Goal: Task Accomplishment & Management: Manage account settings

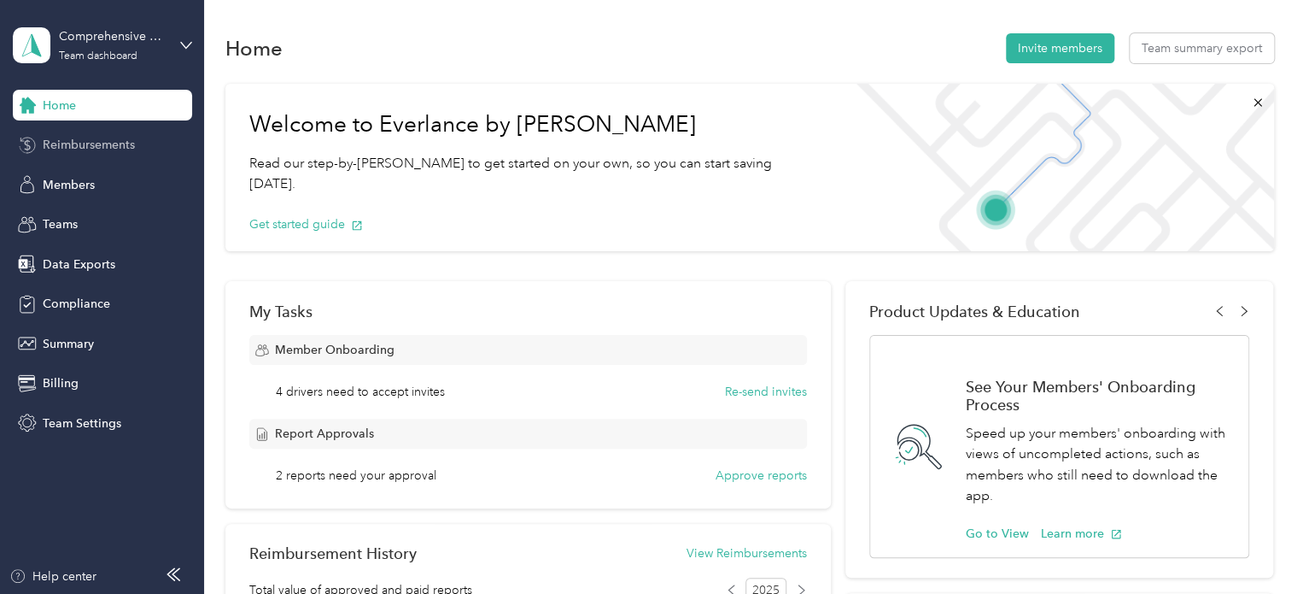
click at [105, 145] on span "Reimbursements" at bounding box center [89, 145] width 92 height 18
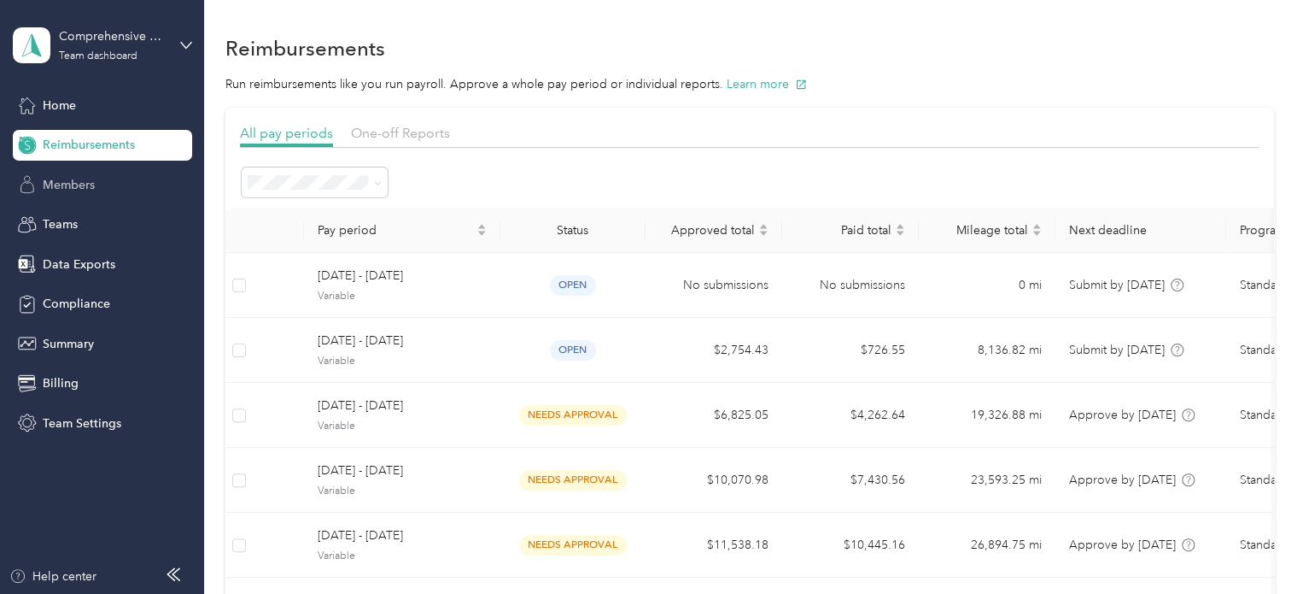
click at [102, 186] on div "Members" at bounding box center [102, 184] width 179 height 31
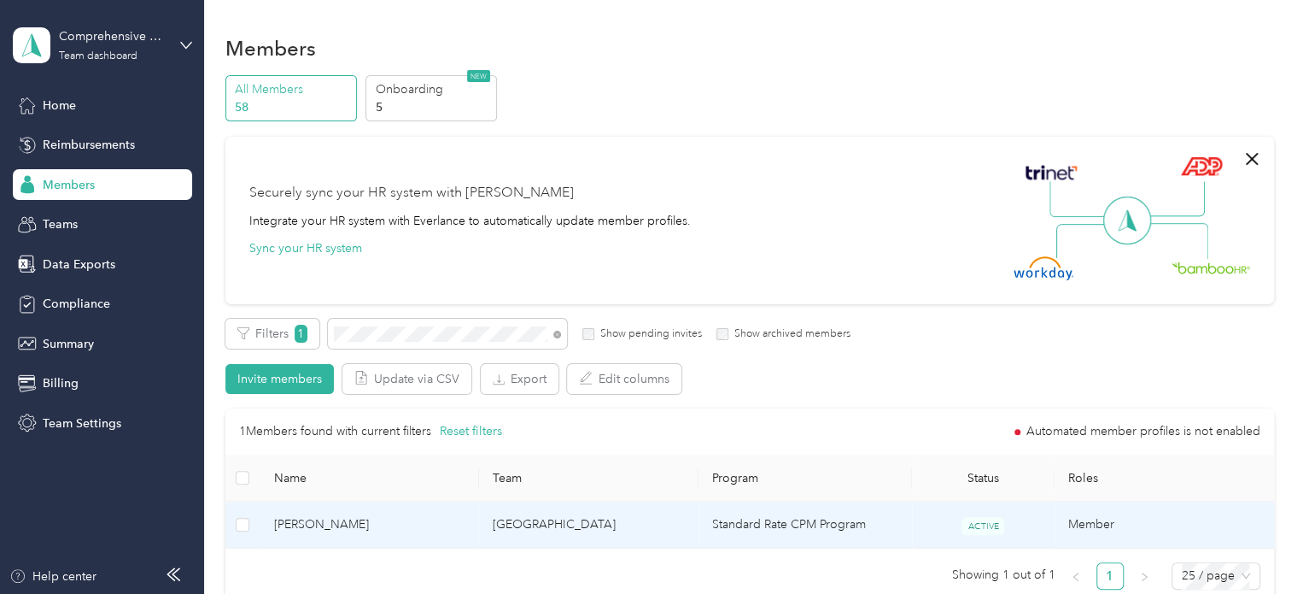
click at [318, 529] on span "[PERSON_NAME]" at bounding box center [370, 524] width 192 height 19
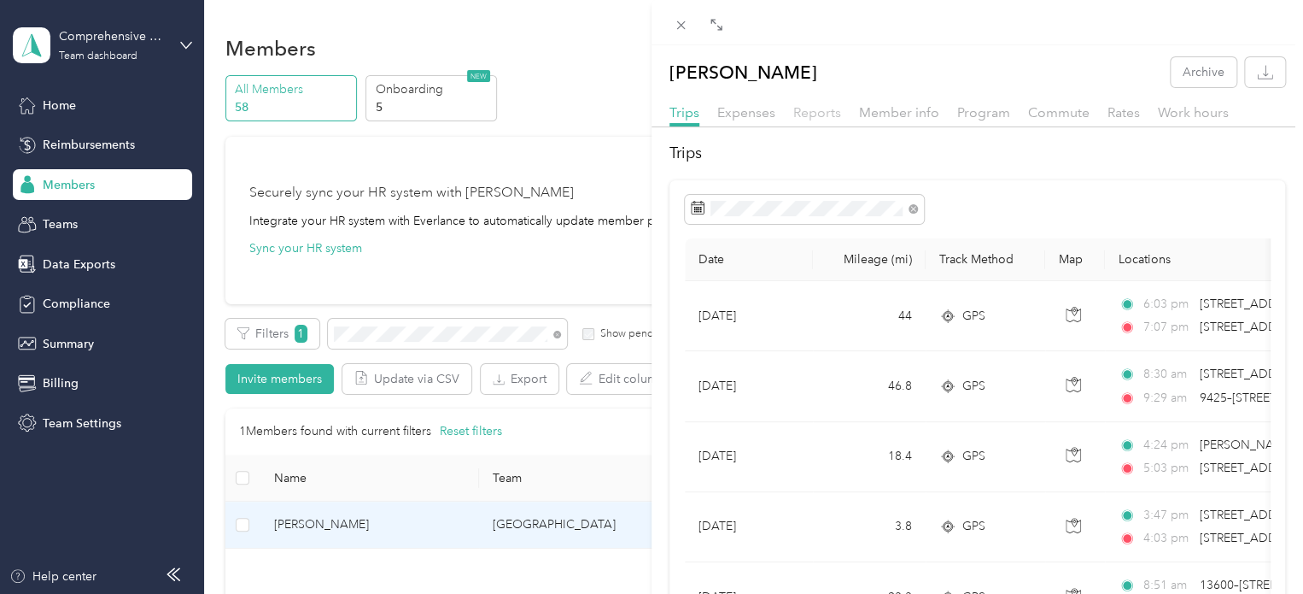
click at [815, 112] on span "Reports" at bounding box center [818, 112] width 48 height 16
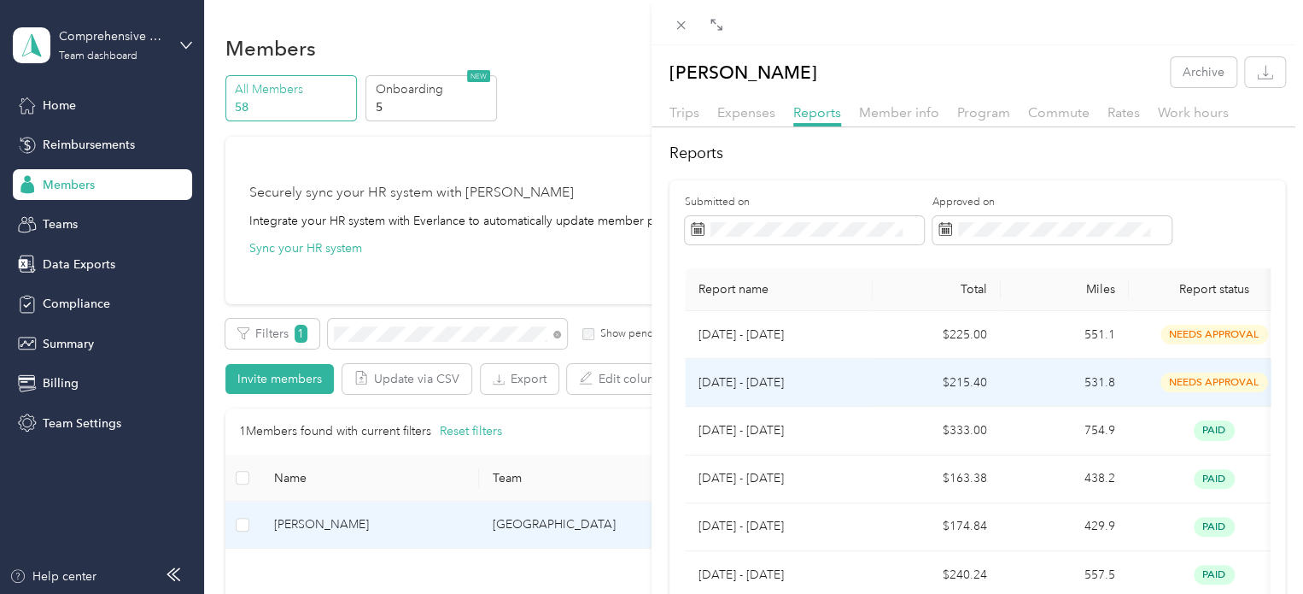
click at [758, 378] on p "[DATE] - [DATE]" at bounding box center [779, 382] width 161 height 19
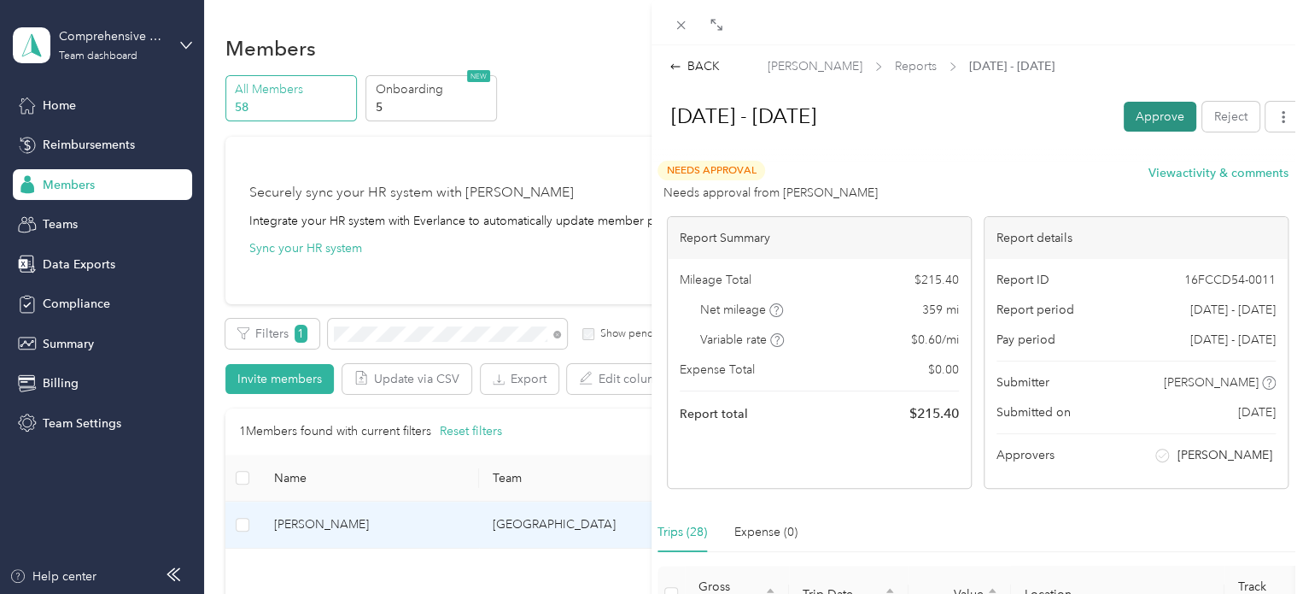
click at [1143, 119] on button "Approve" at bounding box center [1160, 117] width 73 height 30
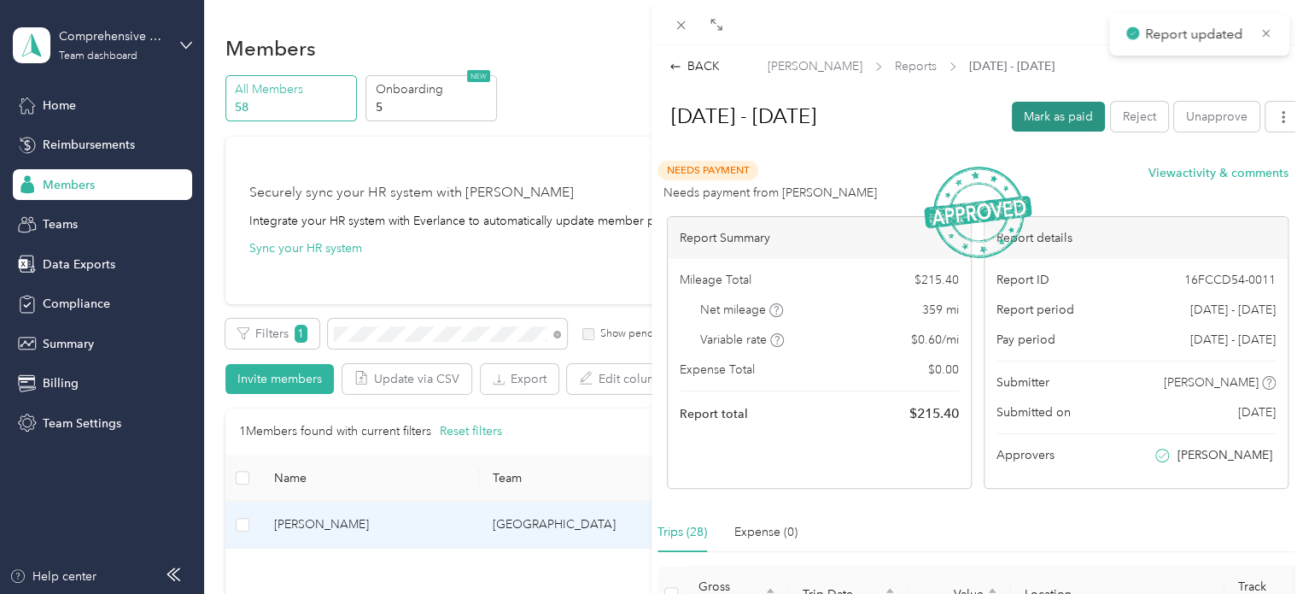
click at [1055, 112] on button "Mark as paid" at bounding box center [1058, 117] width 93 height 30
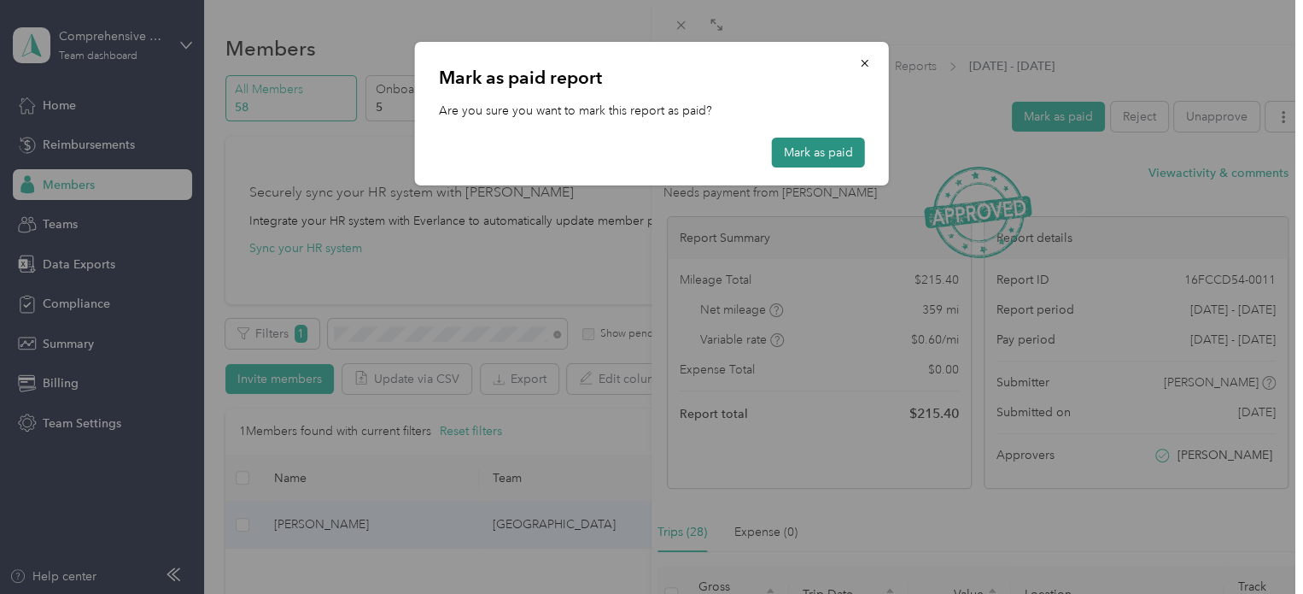
click at [790, 158] on button "Mark as paid" at bounding box center [818, 153] width 93 height 30
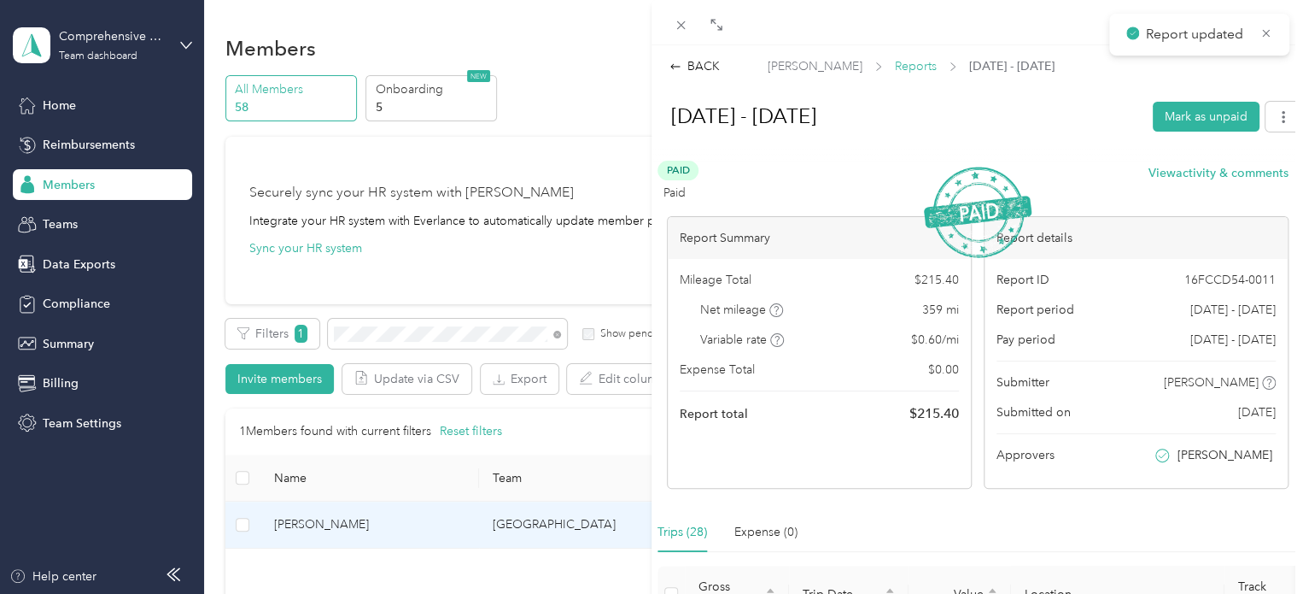
click at [895, 64] on span "Reports" at bounding box center [916, 66] width 42 height 18
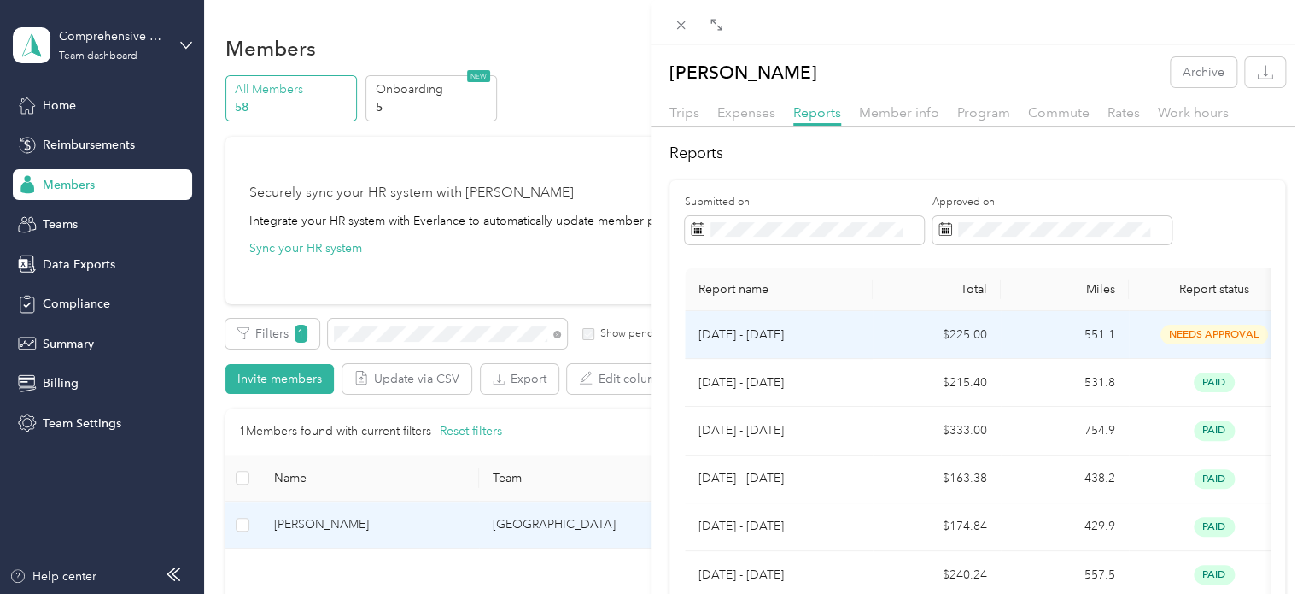
click at [753, 331] on p "[DATE] - [DATE]" at bounding box center [779, 334] width 161 height 19
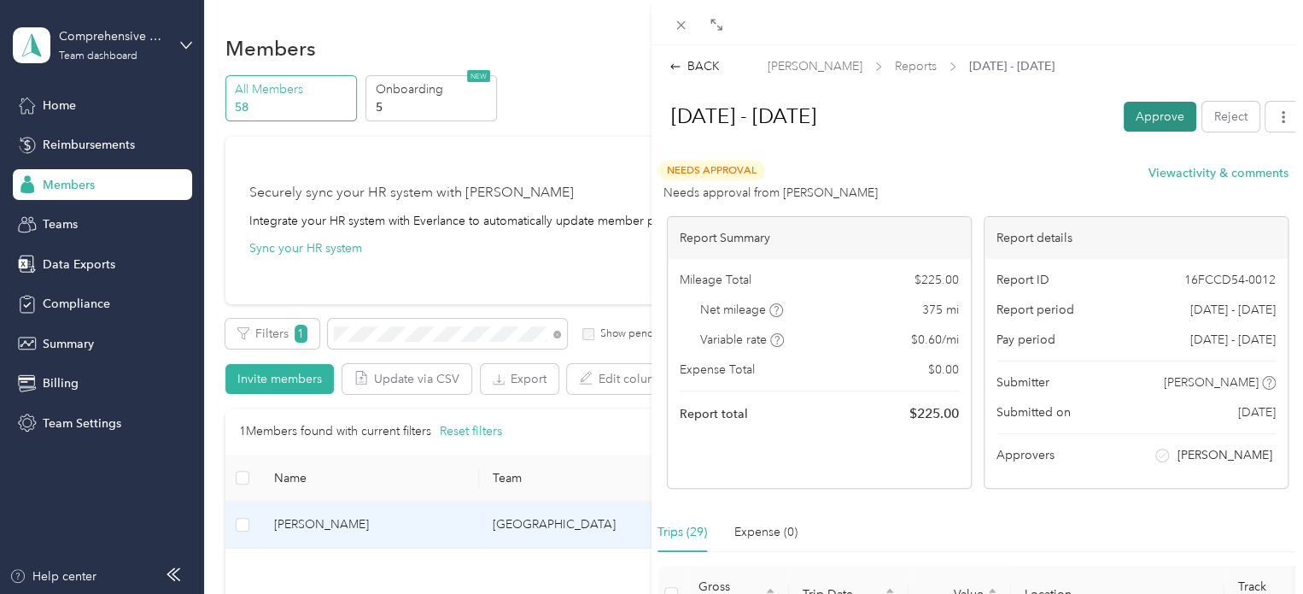
click at [1147, 115] on button "Approve" at bounding box center [1160, 117] width 73 height 30
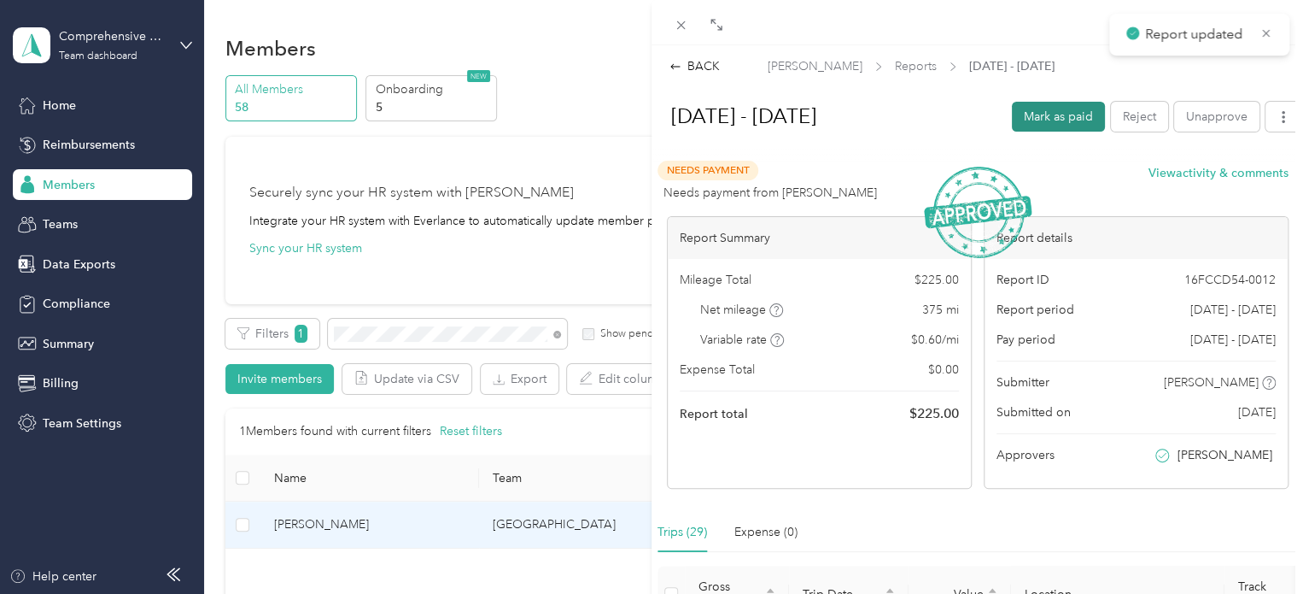
click at [1042, 115] on button "Mark as paid" at bounding box center [1058, 117] width 93 height 30
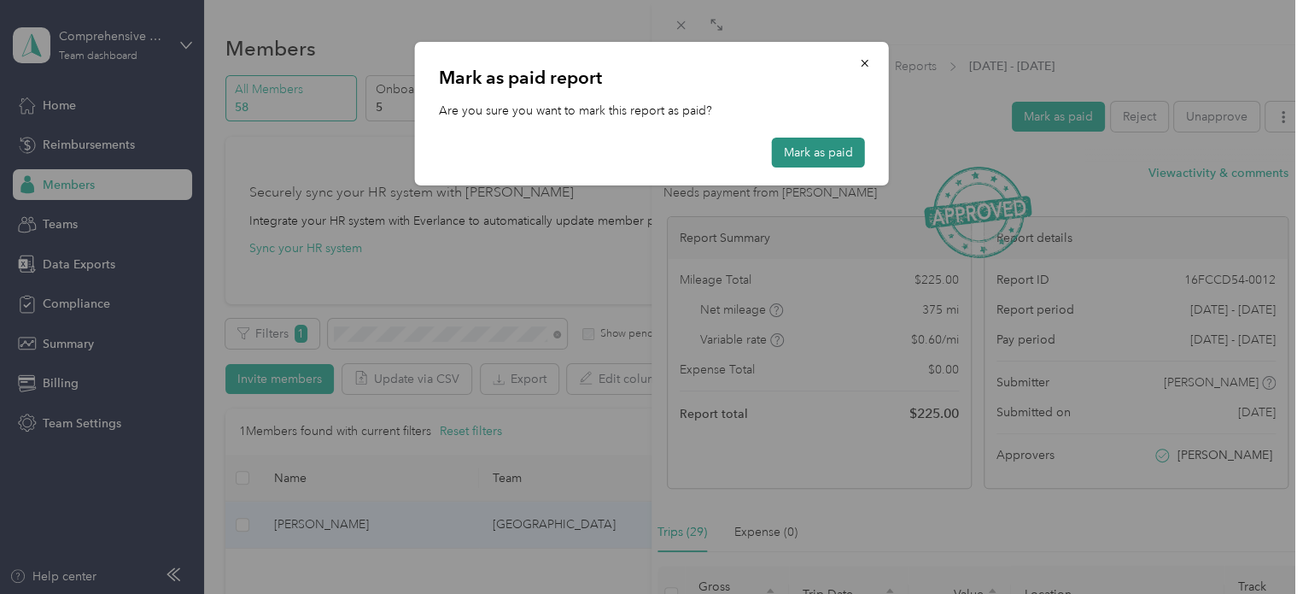
click at [823, 149] on button "Mark as paid" at bounding box center [818, 153] width 93 height 30
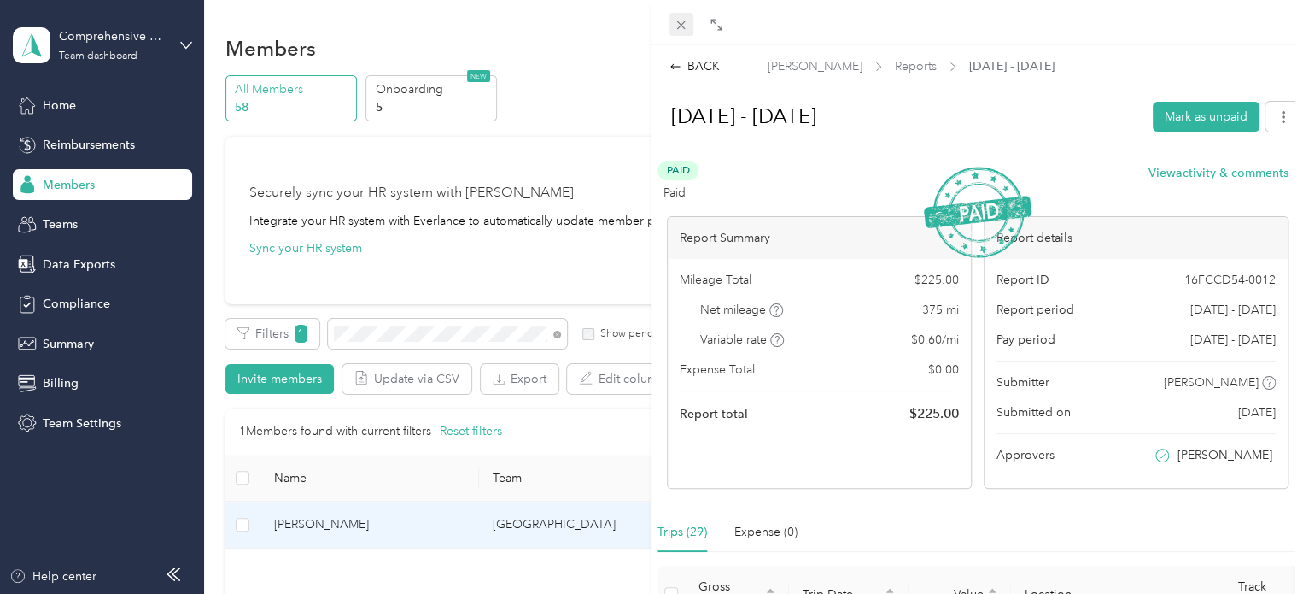
click at [683, 28] on icon at bounding box center [681, 25] width 9 height 9
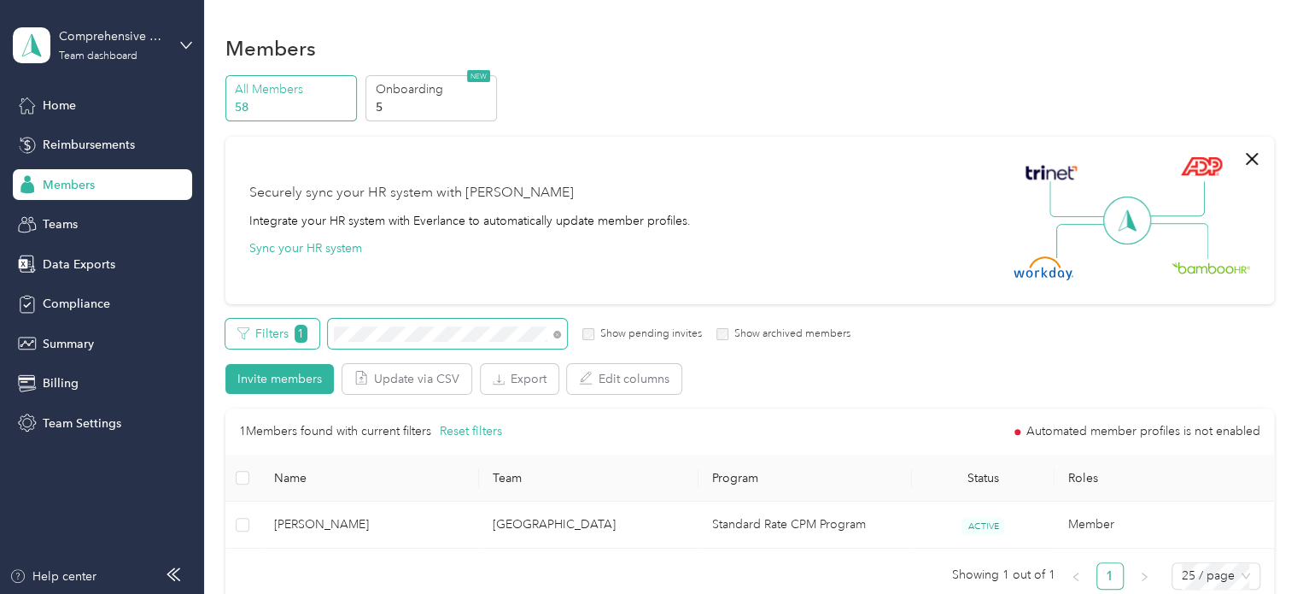
click at [278, 341] on div "Filters 1 Show pending invites Show archived members" at bounding box center [538, 334] width 626 height 30
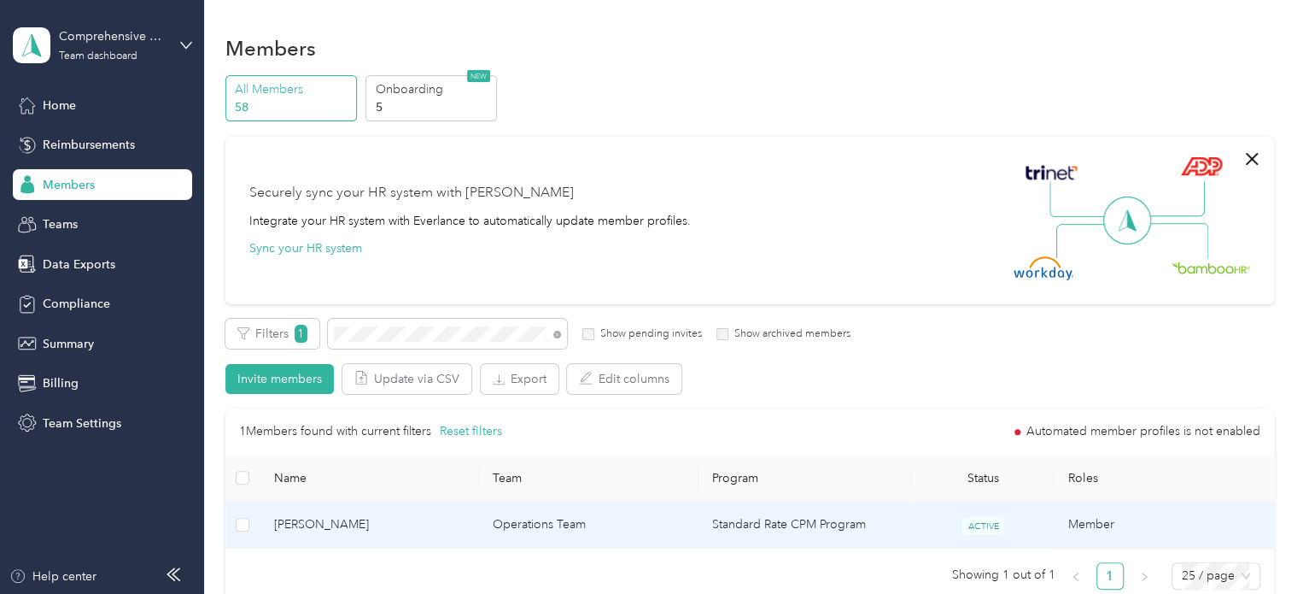
click at [311, 519] on span "[PERSON_NAME]" at bounding box center [370, 524] width 192 height 19
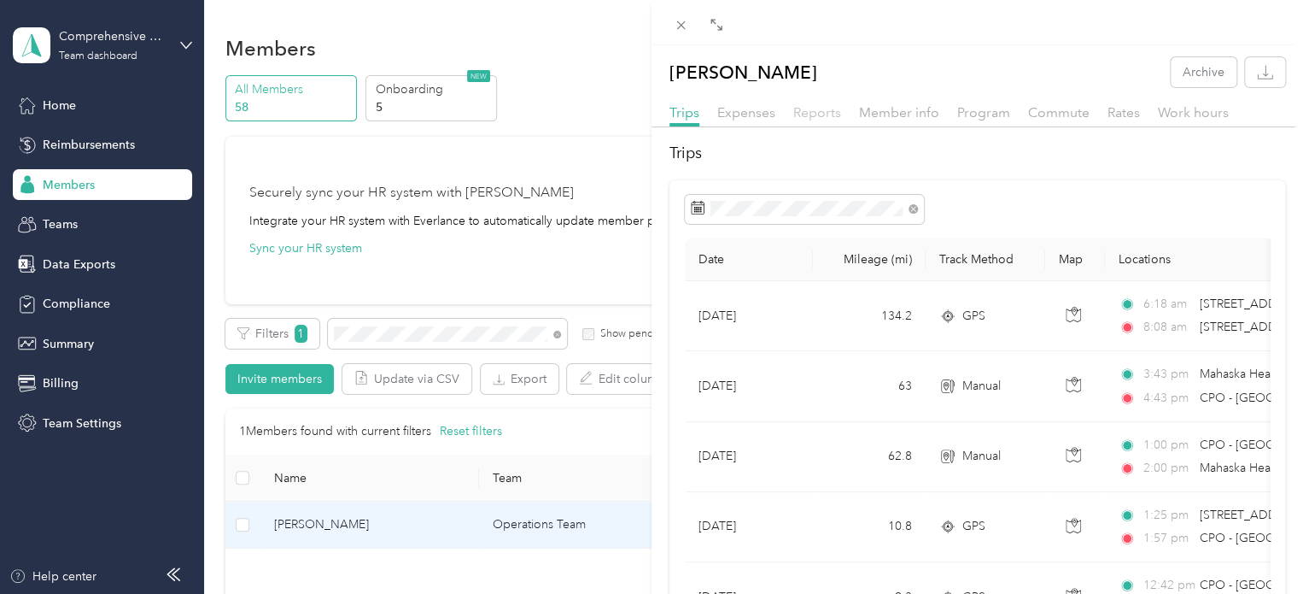
click at [820, 114] on span "Reports" at bounding box center [818, 112] width 48 height 16
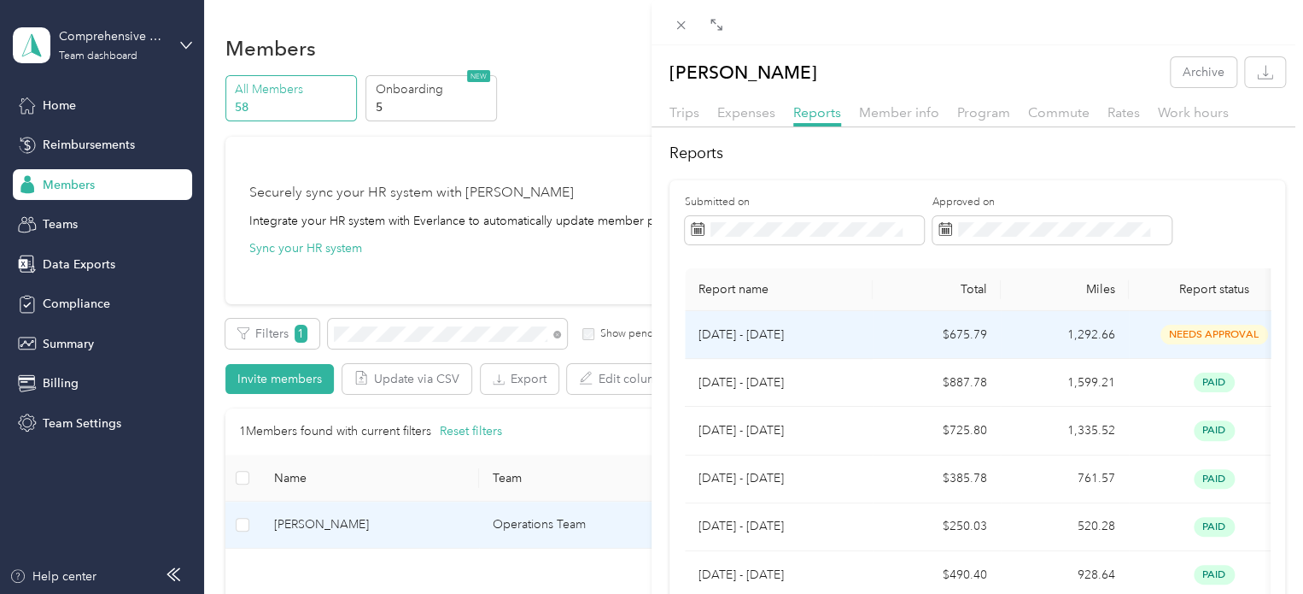
click at [743, 337] on p "[DATE] - [DATE]" at bounding box center [779, 334] width 161 height 19
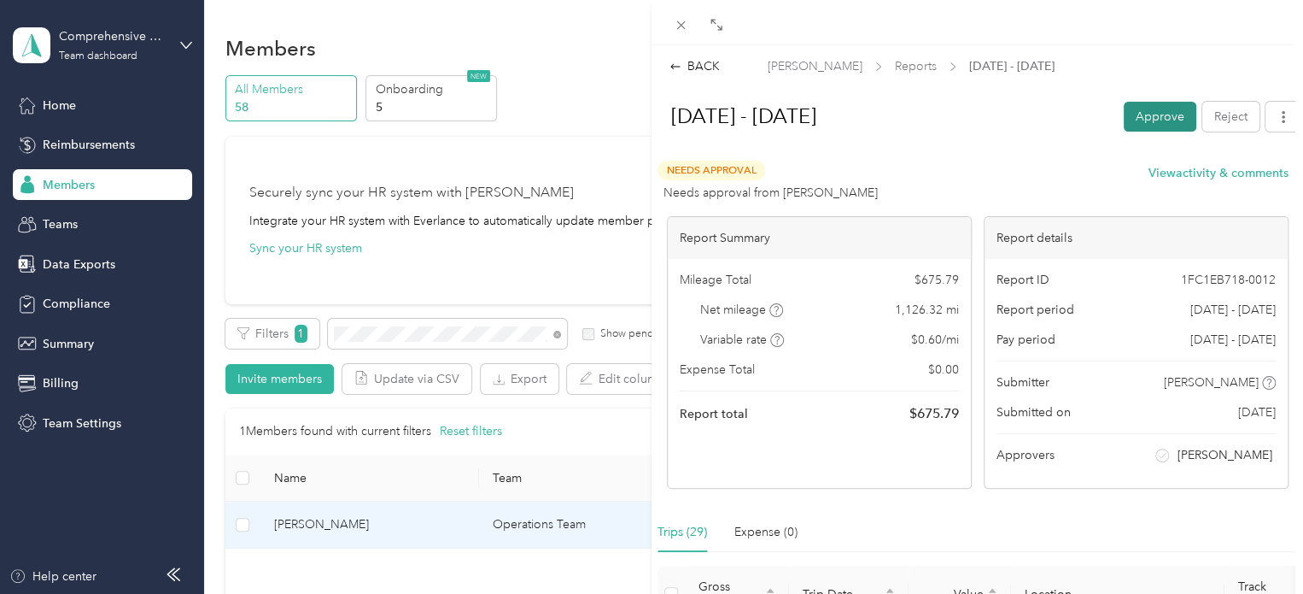
click at [1145, 113] on button "Approve" at bounding box center [1160, 117] width 73 height 30
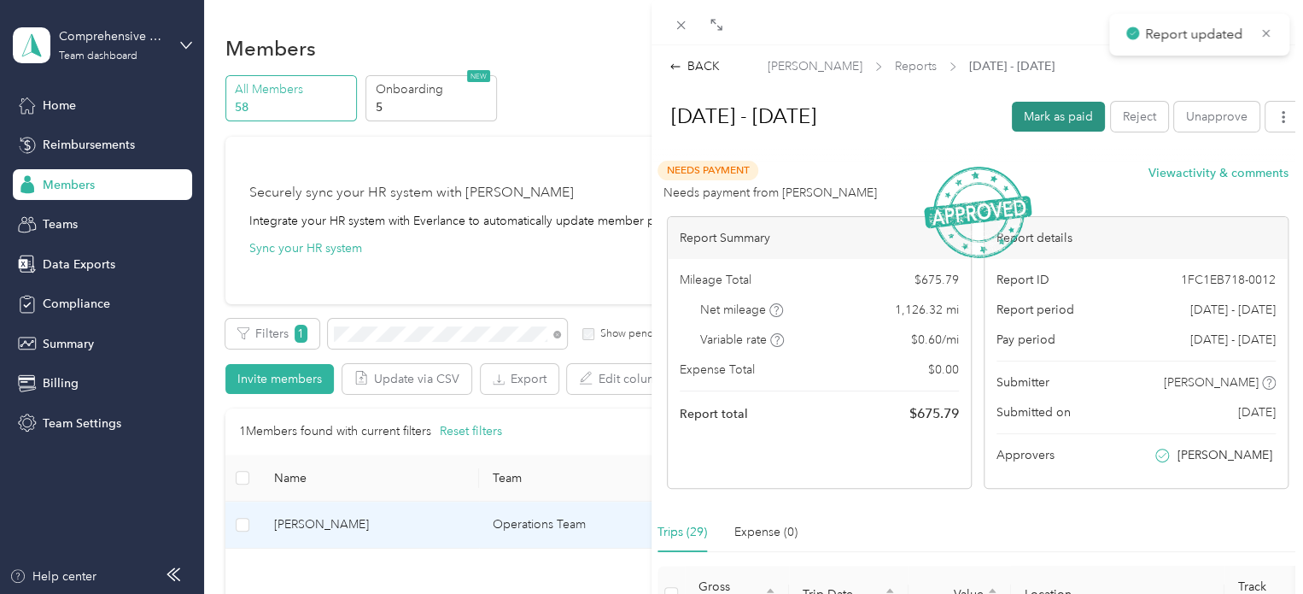
click at [1060, 114] on button "Mark as paid" at bounding box center [1058, 117] width 93 height 30
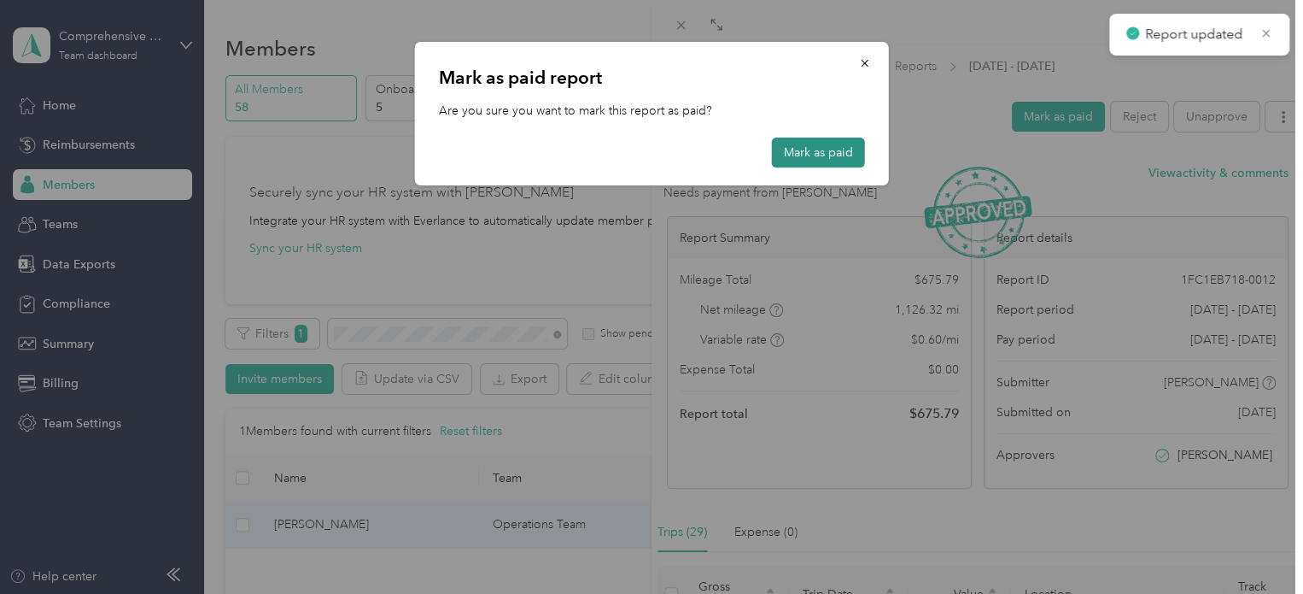
click at [829, 149] on button "Mark as paid" at bounding box center [818, 153] width 93 height 30
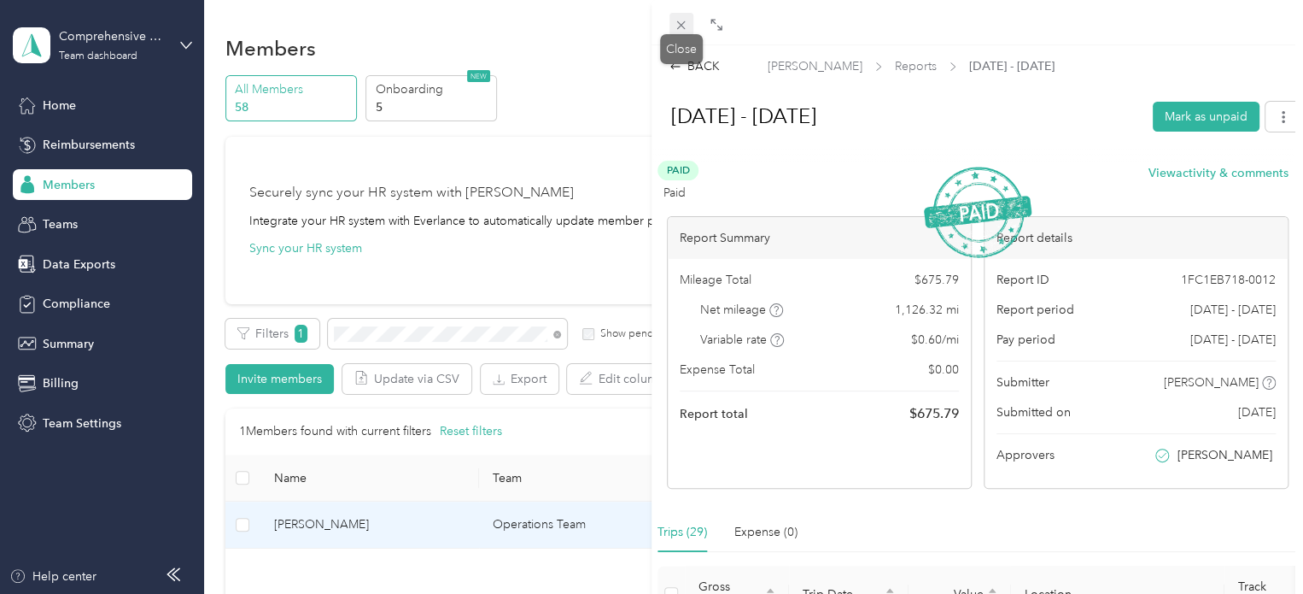
click at [683, 26] on icon at bounding box center [681, 25] width 15 height 15
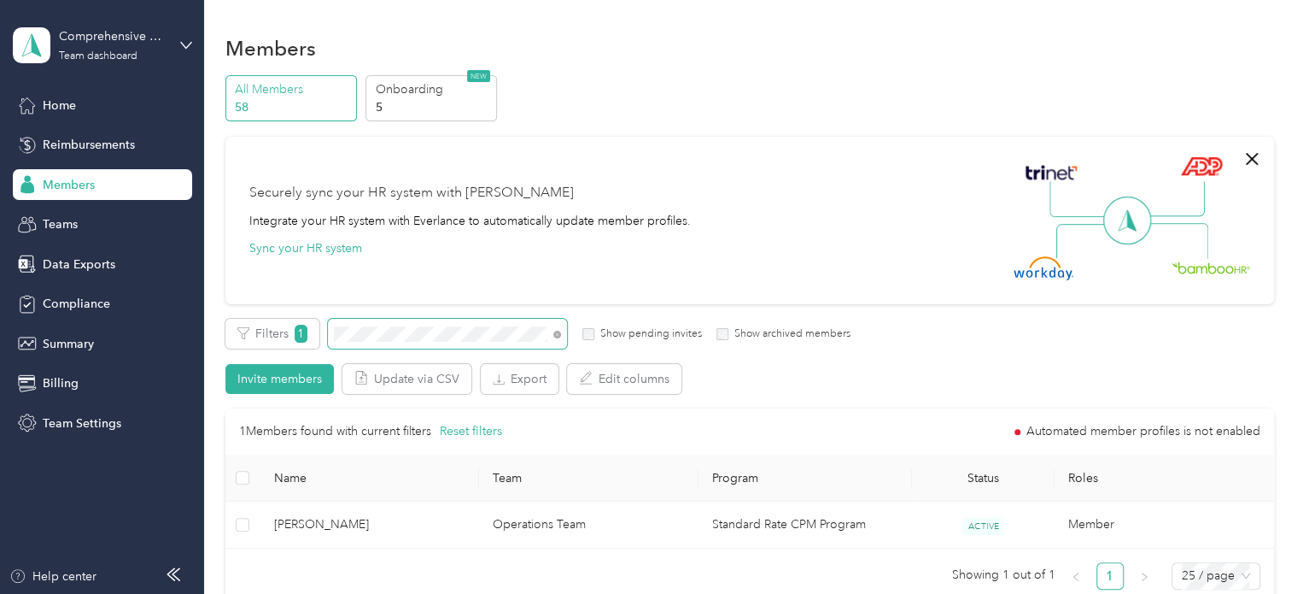
click at [306, 354] on div "Filters 1 Show pending invites Show archived members Invite members Update via …" at bounding box center [749, 356] width 1049 height 75
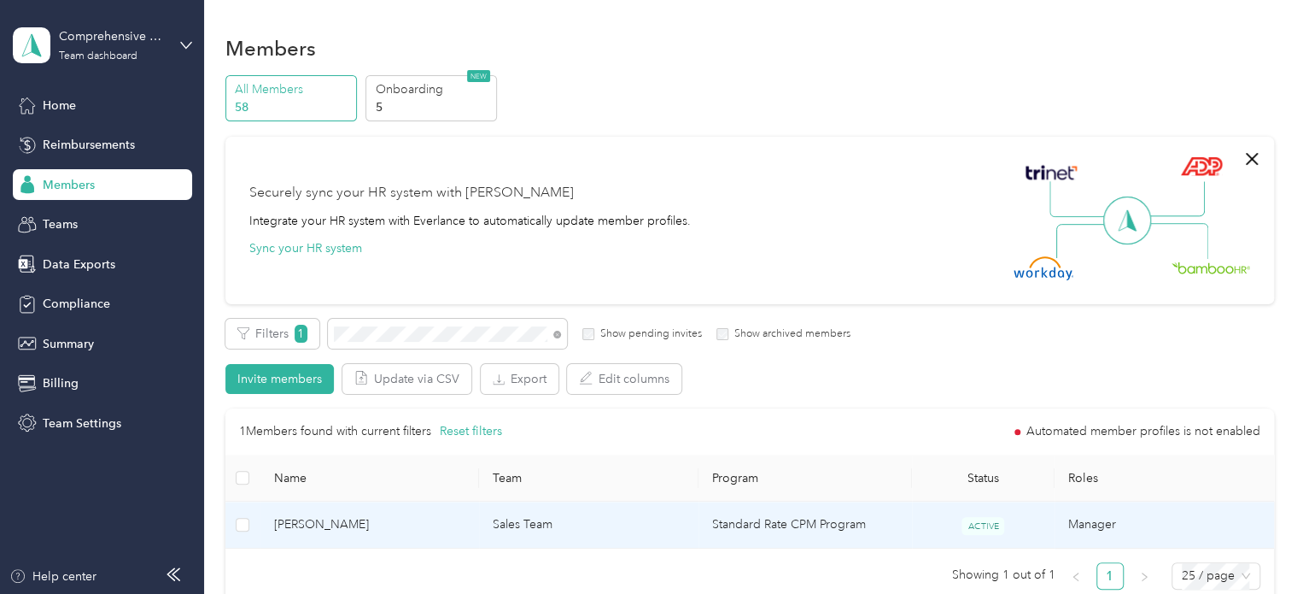
click at [312, 529] on span "[PERSON_NAME]" at bounding box center [370, 524] width 192 height 19
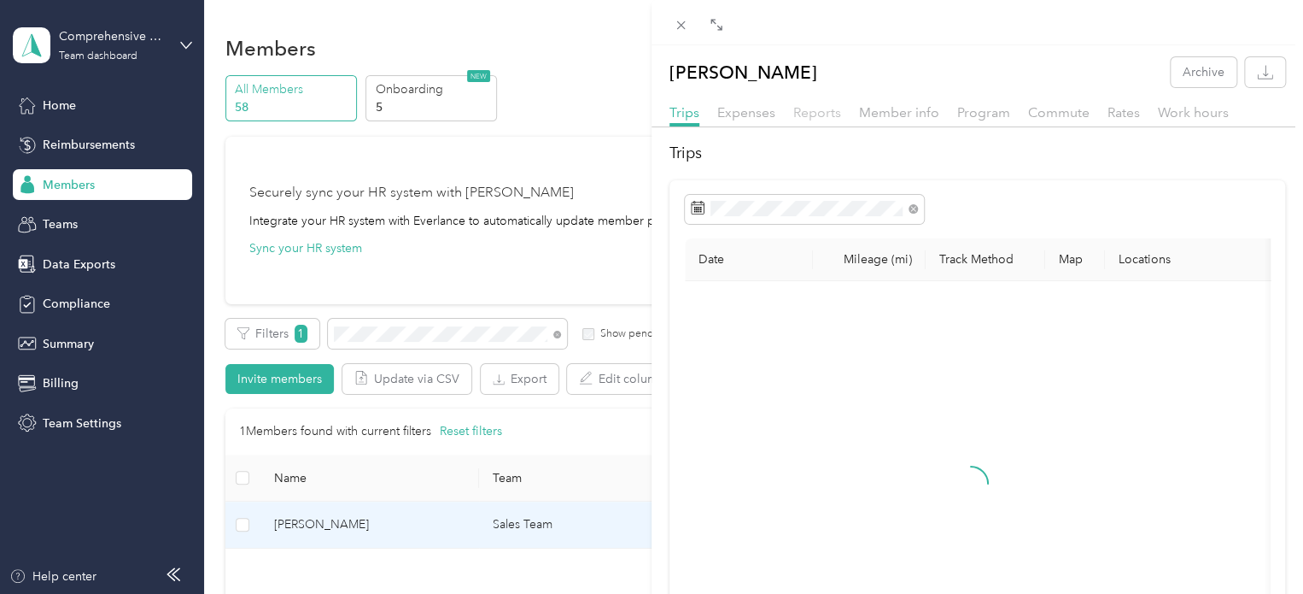
click at [810, 104] on span "Reports" at bounding box center [818, 112] width 48 height 16
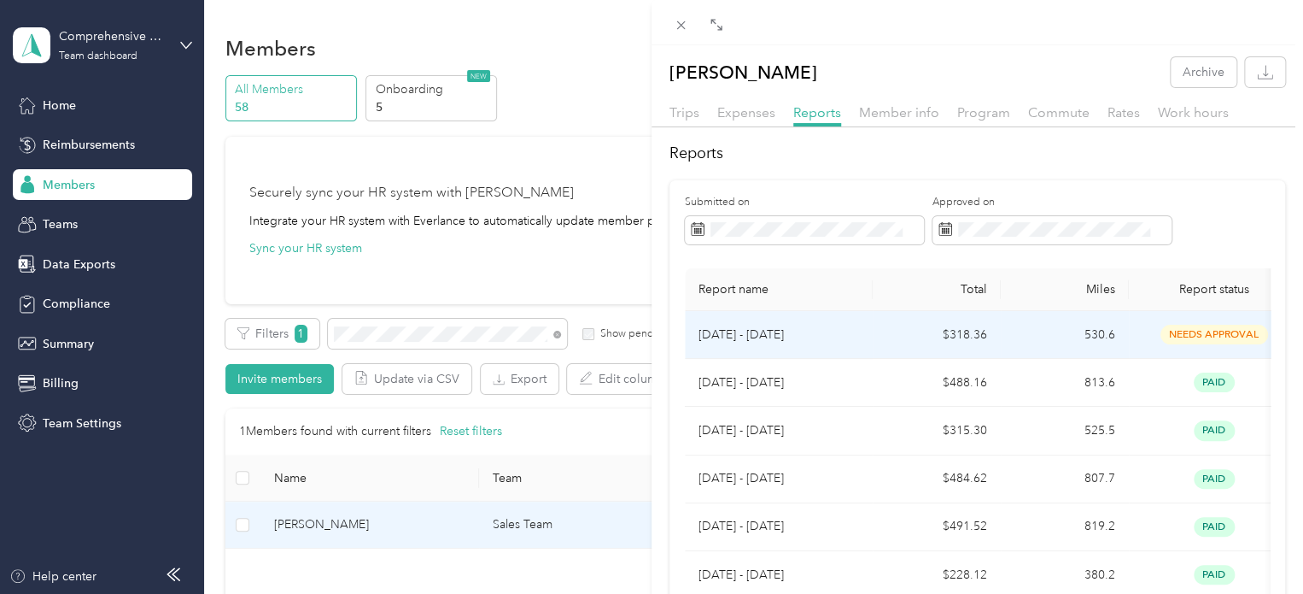
click at [753, 336] on p "[DATE] - [DATE]" at bounding box center [779, 334] width 161 height 19
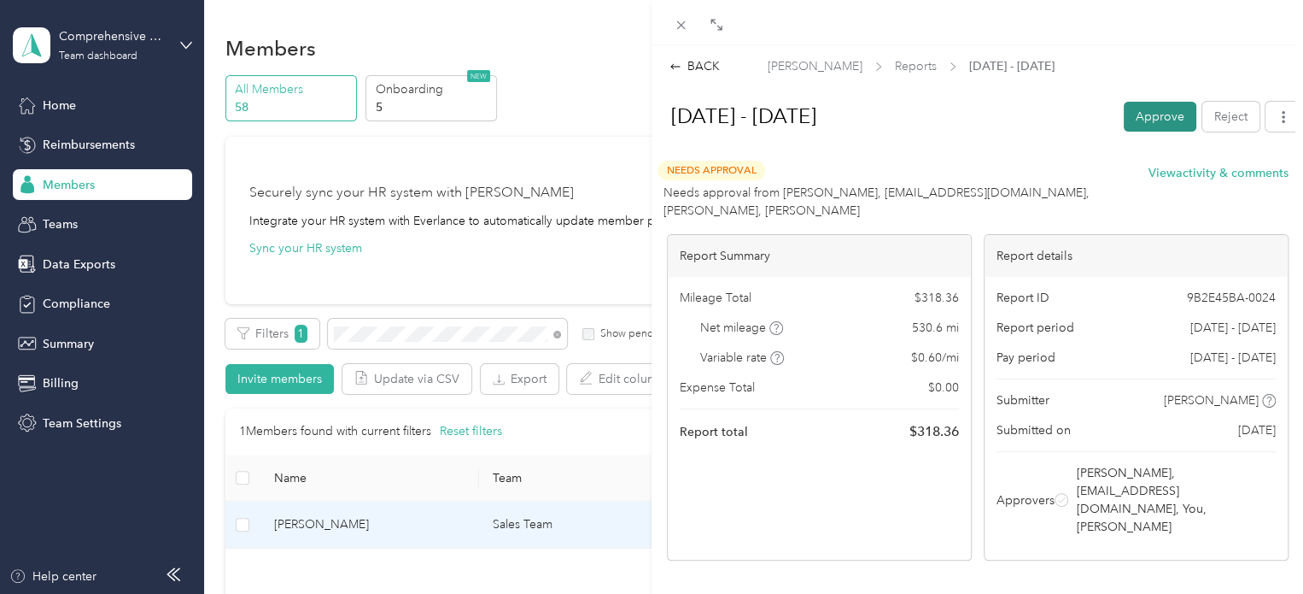
click at [1136, 109] on button "Approve" at bounding box center [1160, 117] width 73 height 30
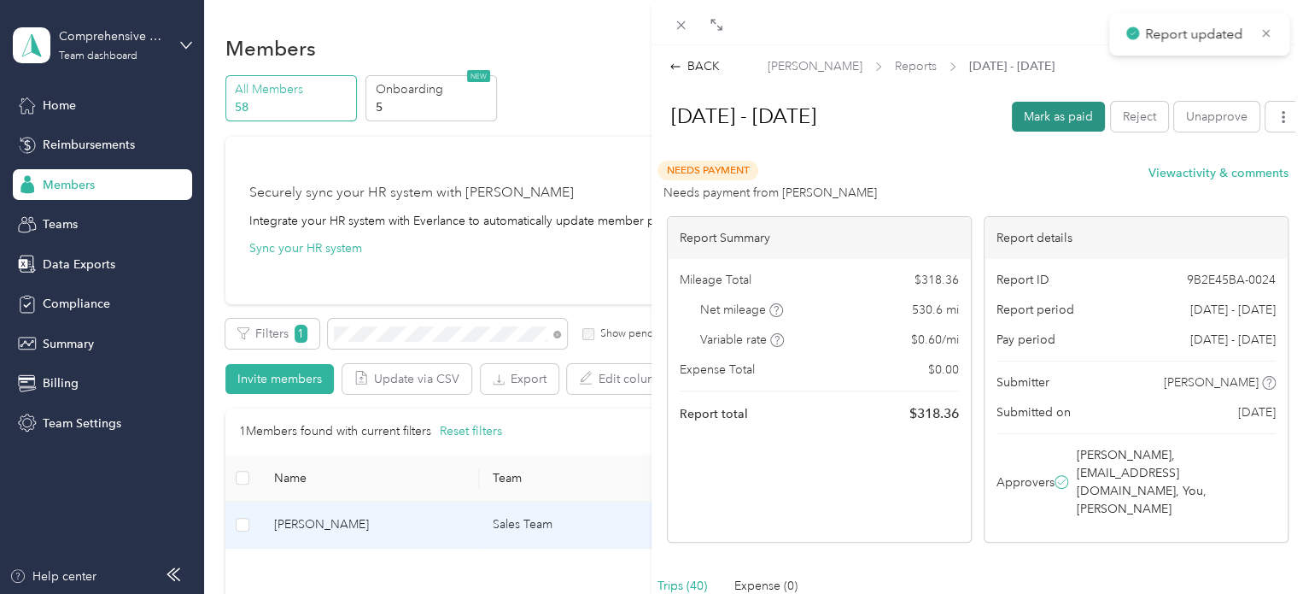
click at [1057, 108] on button "Mark as paid" at bounding box center [1058, 117] width 93 height 30
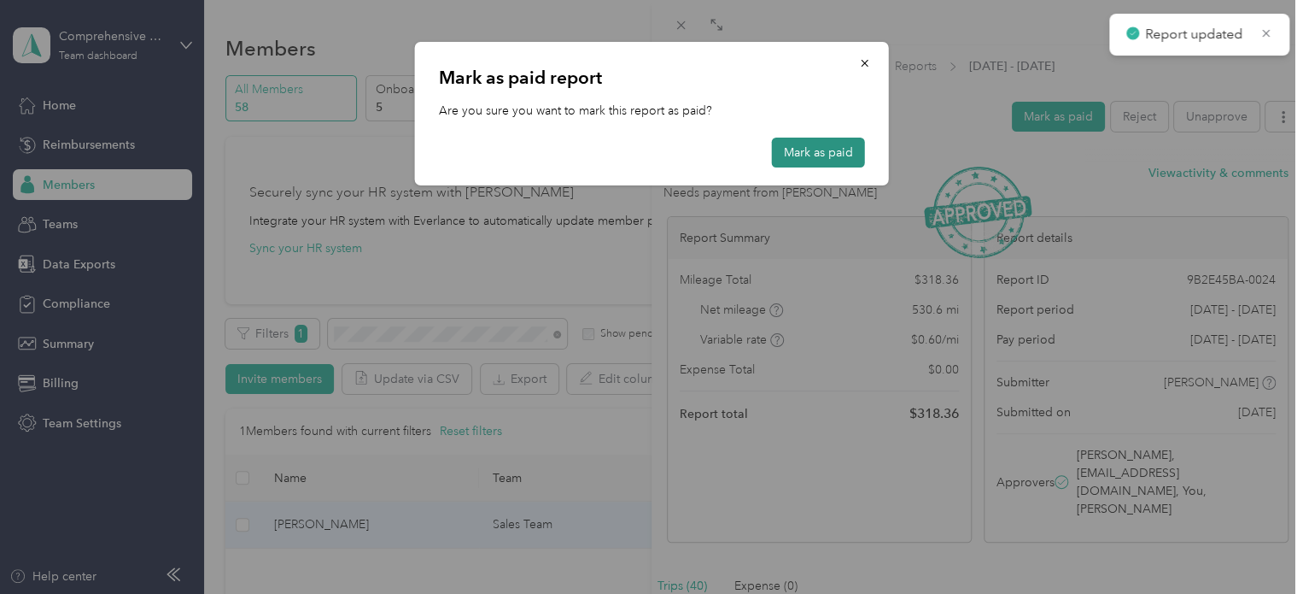
click at [826, 148] on button "Mark as paid" at bounding box center [818, 153] width 93 height 30
